Goal: Obtain resource: Obtain resource

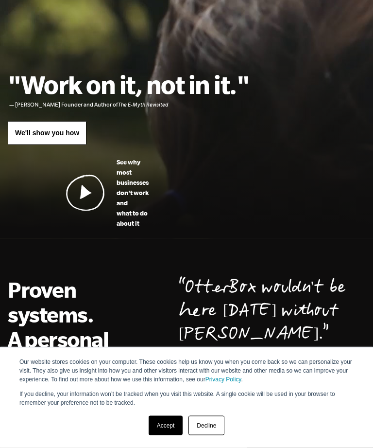
scroll to position [56, 0]
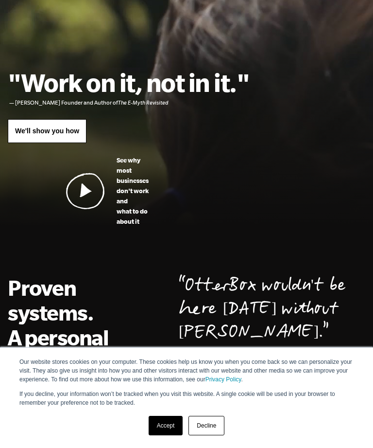
click at [163, 435] on link "Accept" at bounding box center [166, 425] width 35 height 19
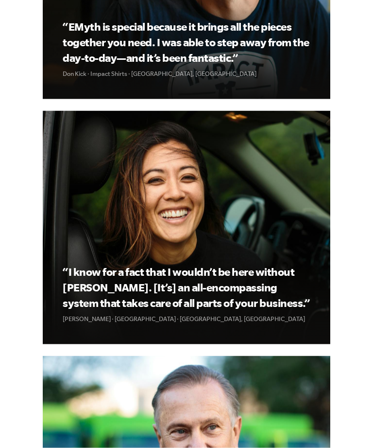
scroll to position [1697, 0]
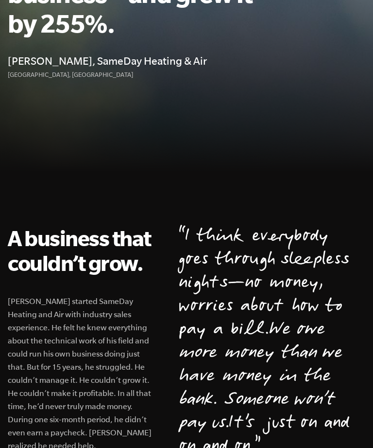
scroll to position [211, 0]
click at [210, 426] on div "A business that couldn’t grow. Don started SameDay Heating and Air with industr…" at bounding box center [186, 349] width 373 height 247
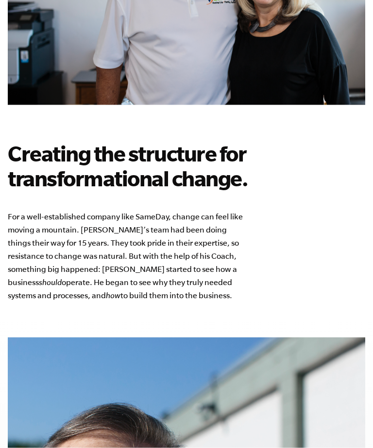
scroll to position [1253, 0]
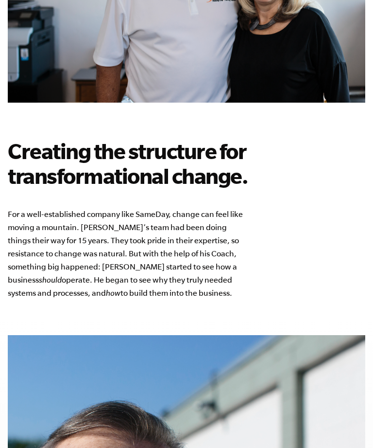
click at [306, 335] on div "Creating the structure for transformational change. For a well-established comp…" at bounding box center [187, 219] width 358 height 232
click at [309, 335] on div "Creating the structure for transformational change. For a well-established comp…" at bounding box center [187, 219] width 358 height 232
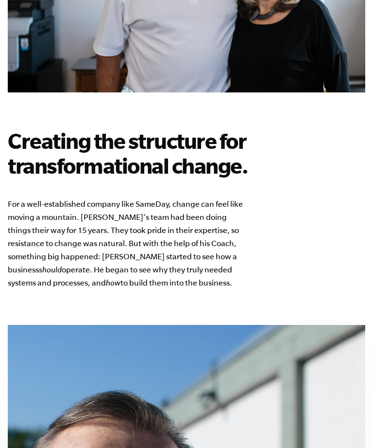
click at [301, 325] on div "Creating the structure for transformational change. For a well-established comp…" at bounding box center [187, 208] width 358 height 232
click at [302, 325] on div "Creating the structure for transformational change. For a well-established comp…" at bounding box center [187, 208] width 358 height 232
click at [303, 325] on div "Creating the structure for transformational change. For a well-established comp…" at bounding box center [187, 208] width 358 height 232
click at [305, 325] on div "Creating the structure for transformational change. For a well-established comp…" at bounding box center [187, 208] width 358 height 232
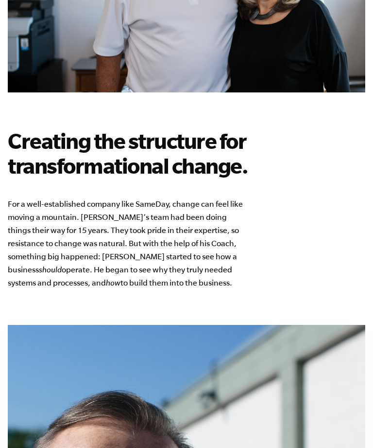
click at [306, 325] on div "Creating the structure for transformational change. For a well-established comp…" at bounding box center [187, 208] width 358 height 232
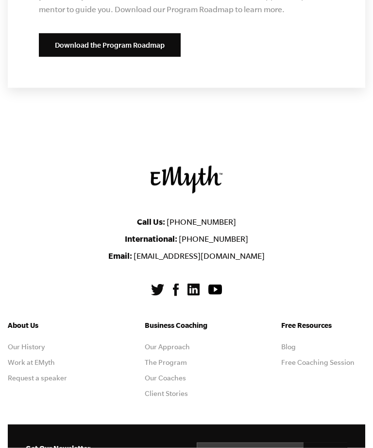
scroll to position [4655, 0]
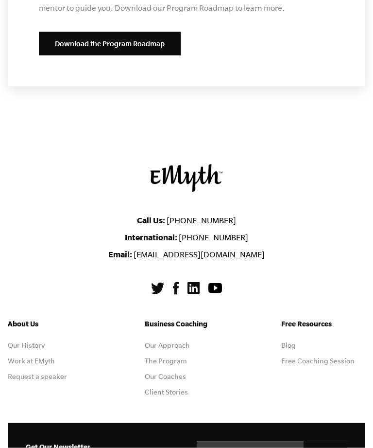
click at [172, 365] on link "The Program" at bounding box center [166, 361] width 42 height 8
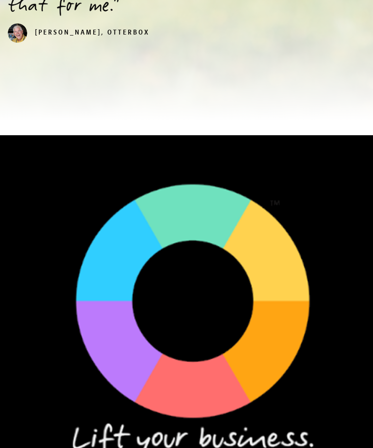
scroll to position [706, 0]
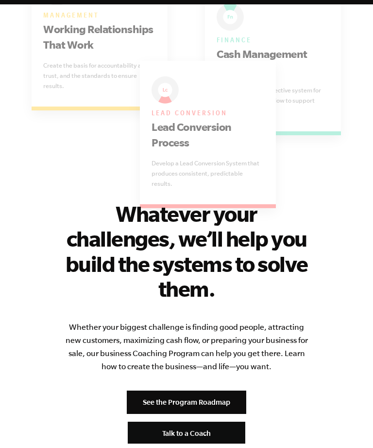
scroll to position [2797, 0]
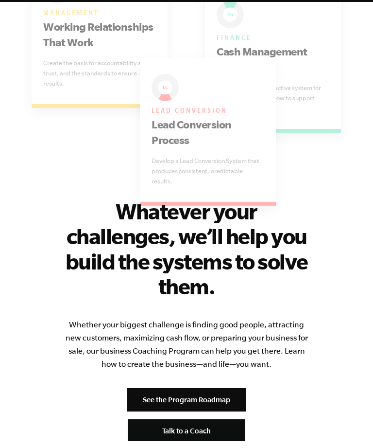
click at [290, 397] on div "Whatever your challenges, we’ll help you build the systems to solve them. Wheth…" at bounding box center [186, 320] width 245 height 242
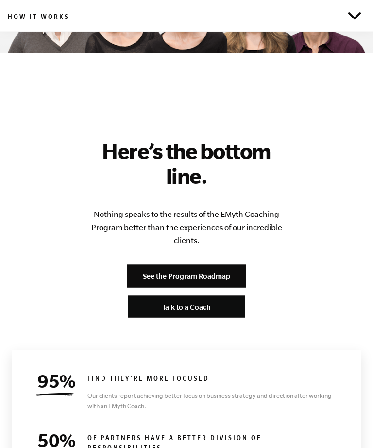
scroll to position [5175, 0]
click at [229, 264] on link "See the Program Roadmap" at bounding box center [187, 275] width 120 height 23
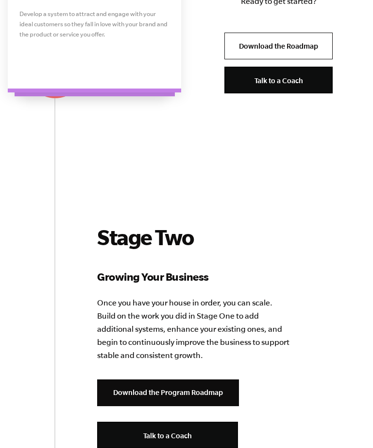
scroll to position [1271, 0]
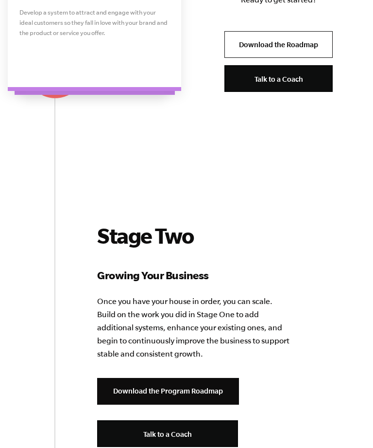
click at [307, 383] on div "Stage Two Growing Your Business Once you have your house in order, you can scal…" at bounding box center [187, 385] width 358 height 322
click at [307, 384] on div "Stage Two Growing Your Business Once you have your house in order, you can scal…" at bounding box center [187, 385] width 358 height 322
click at [307, 383] on div "Stage Two Growing Your Business Once you have your house in order, you can scal…" at bounding box center [187, 385] width 358 height 322
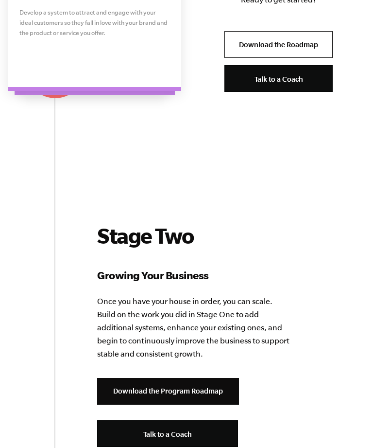
scroll to position [1271, 0]
click at [224, 382] on link "Download the Program Roadmap" at bounding box center [168, 391] width 142 height 27
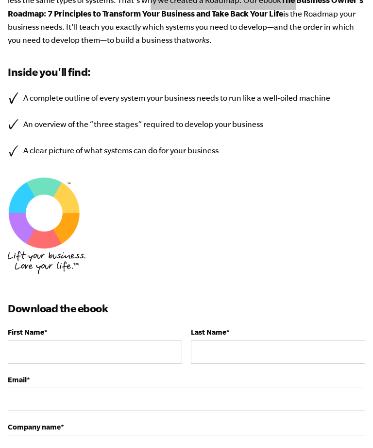
scroll to position [254, 0]
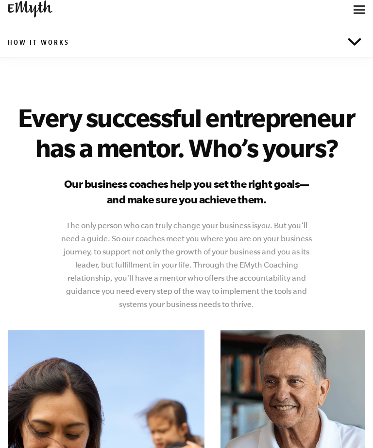
scroll to position [9, 0]
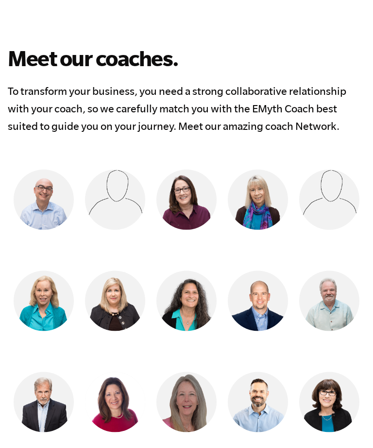
click at [331, 372] on img at bounding box center [329, 402] width 60 height 60
click at [330, 372] on img at bounding box center [329, 402] width 60 height 60
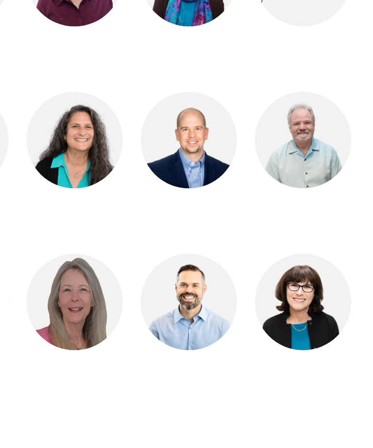
click at [207, 210] on ul "[PERSON_NAME] Vancouver [GEOGRAPHIC_DATA], [GEOGRAPHIC_DATA] [PERSON_NAME][MEDI…" at bounding box center [187, 307] width 358 height 404
click at [299, 307] on img at bounding box center [329, 337] width 60 height 60
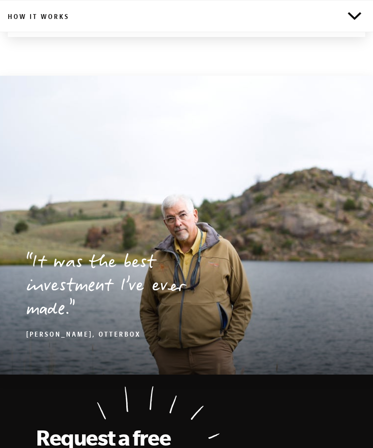
scroll to position [1491, 0]
